Goal: Task Accomplishment & Management: Manage account settings

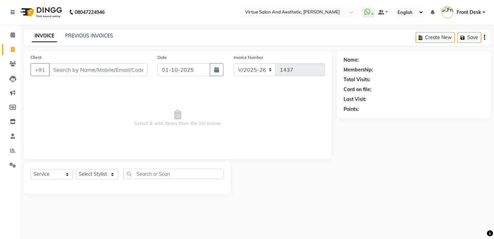
select select "7053"
select select "service"
click at [249, 95] on span "Select & add items from the list below" at bounding box center [178, 118] width 294 height 68
drag, startPoint x: 247, startPoint y: 122, endPoint x: 38, endPoint y: 110, distance: 209.2
click at [38, 110] on span "Select & add items from the list below" at bounding box center [178, 118] width 294 height 68
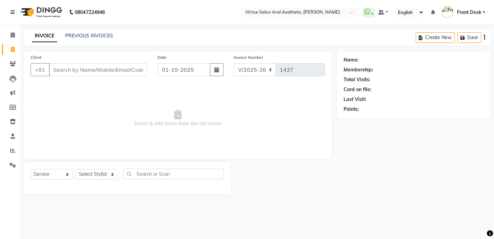
click at [98, 94] on span "Select & add items from the list below" at bounding box center [178, 118] width 294 height 68
drag, startPoint x: 119, startPoint y: 136, endPoint x: 213, endPoint y: 136, distance: 93.7
click at [206, 136] on span "Select & add items from the list below" at bounding box center [178, 118] width 294 height 68
drag, startPoint x: 216, startPoint y: 126, endPoint x: 258, endPoint y: 116, distance: 43.5
click at [216, 126] on span "Select & add items from the list below" at bounding box center [178, 118] width 294 height 68
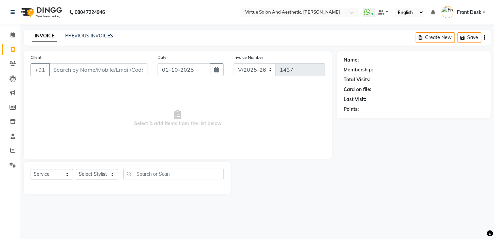
drag, startPoint x: 240, startPoint y: 130, endPoint x: 83, endPoint y: 120, distance: 157.2
click at [119, 124] on span "Select & add items from the list below" at bounding box center [178, 118] width 294 height 68
click at [123, 108] on span "Select & add items from the list below" at bounding box center [178, 118] width 294 height 68
drag, startPoint x: 125, startPoint y: 118, endPoint x: 266, endPoint y: 118, distance: 140.9
click at [242, 118] on span "Select & add items from the list below" at bounding box center [178, 118] width 294 height 68
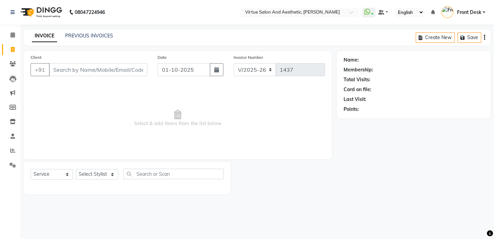
click at [231, 108] on span "Select & add items from the list below" at bounding box center [178, 118] width 294 height 68
click at [11, 149] on icon at bounding box center [12, 150] width 5 height 5
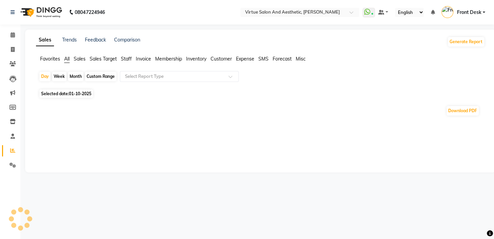
click at [77, 59] on span "Sales" at bounding box center [80, 59] width 12 height 6
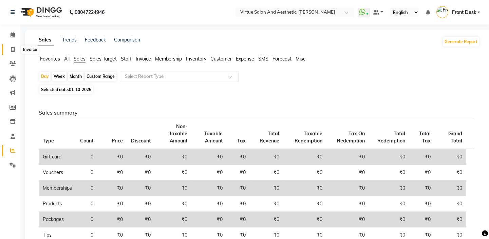
click at [14, 50] on icon at bounding box center [13, 49] width 4 height 5
select select "service"
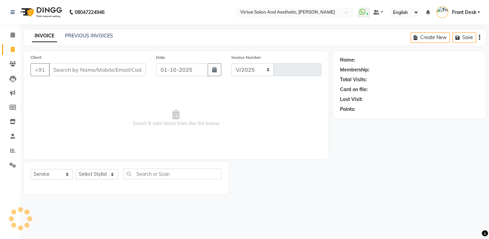
select select "7053"
type input "1437"
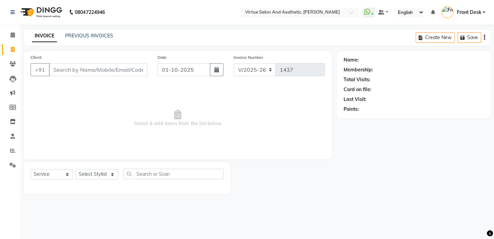
click at [90, 118] on span "Select & add items from the list below" at bounding box center [178, 118] width 294 height 68
click at [434, 192] on div "Name: Membership: Total Visits: Card on file: Last Visit: Points:" at bounding box center [416, 122] width 159 height 143
click at [435, 192] on div "Name: Membership: Total Visits: Card on file: Last Visit: Points:" at bounding box center [416, 122] width 159 height 143
click at [186, 132] on span "Select & add items from the list below" at bounding box center [178, 118] width 294 height 68
drag, startPoint x: 231, startPoint y: 129, endPoint x: 142, endPoint y: 127, distance: 89.3
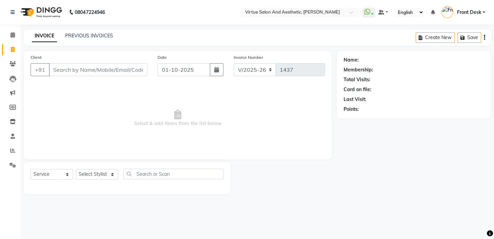
click at [143, 128] on span "Select & add items from the list below" at bounding box center [178, 118] width 294 height 68
click at [224, 102] on span "Select & add items from the list below" at bounding box center [178, 118] width 294 height 68
click at [66, 73] on input "Client" at bounding box center [98, 69] width 98 height 13
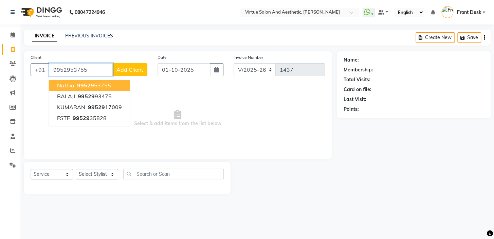
type input "9952953755"
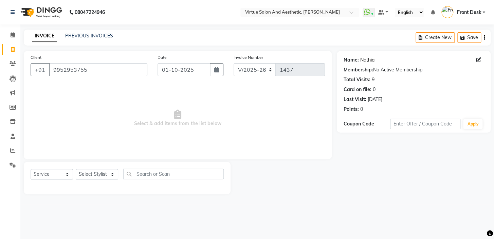
click at [366, 57] on link "Nathia" at bounding box center [367, 59] width 14 height 7
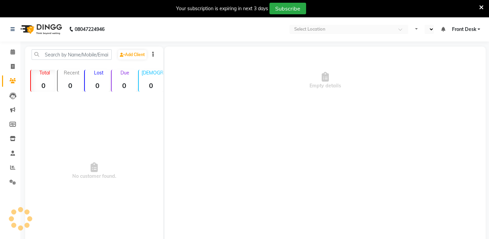
select select "en"
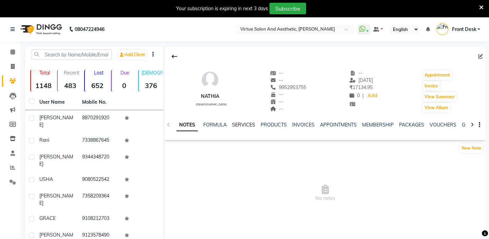
click at [247, 124] on link "SERVICES" at bounding box center [243, 125] width 23 height 6
